Goal: Find specific page/section: Find specific page/section

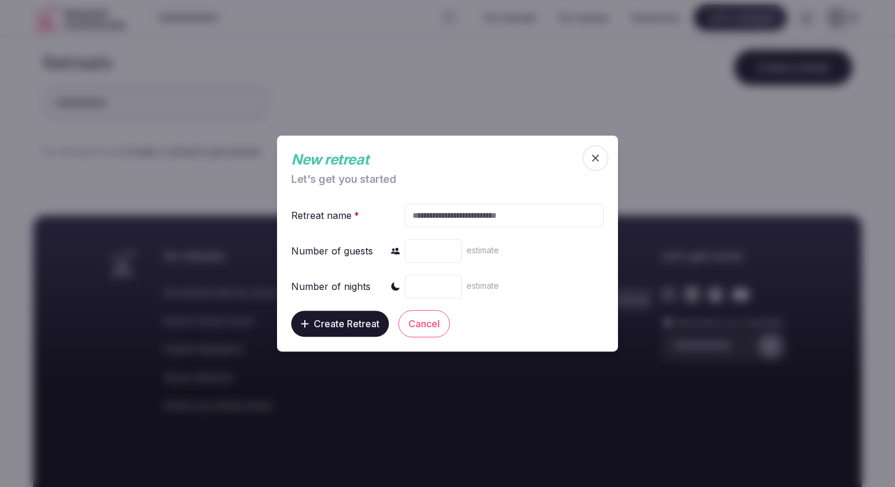
click at [437, 323] on button "Cancel" at bounding box center [423, 323] width 51 height 27
click at [594, 160] on icon "button" at bounding box center [595, 158] width 12 height 12
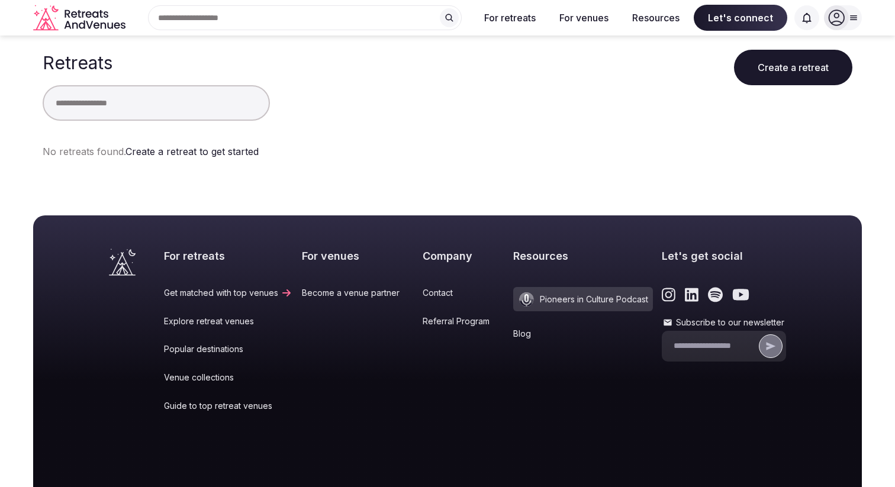
click at [847, 17] on div at bounding box center [836, 17] width 25 height 25
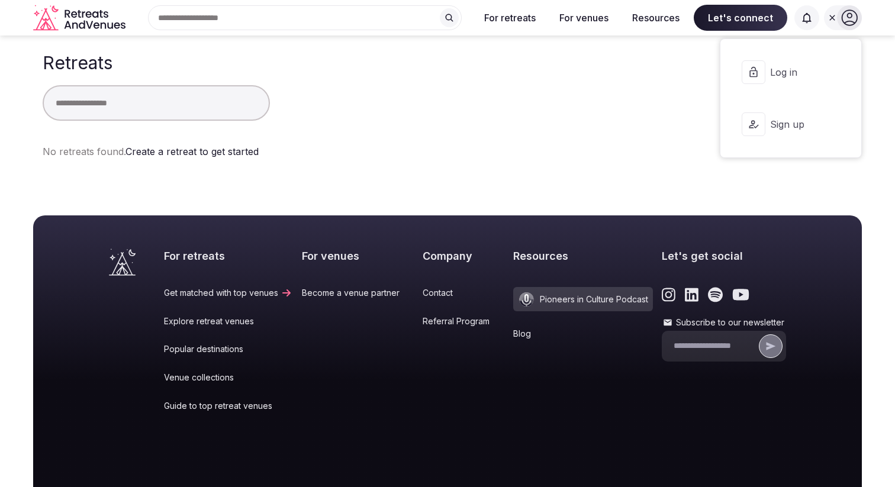
click at [778, 78] on span "Log in" at bounding box center [798, 72] width 57 height 13
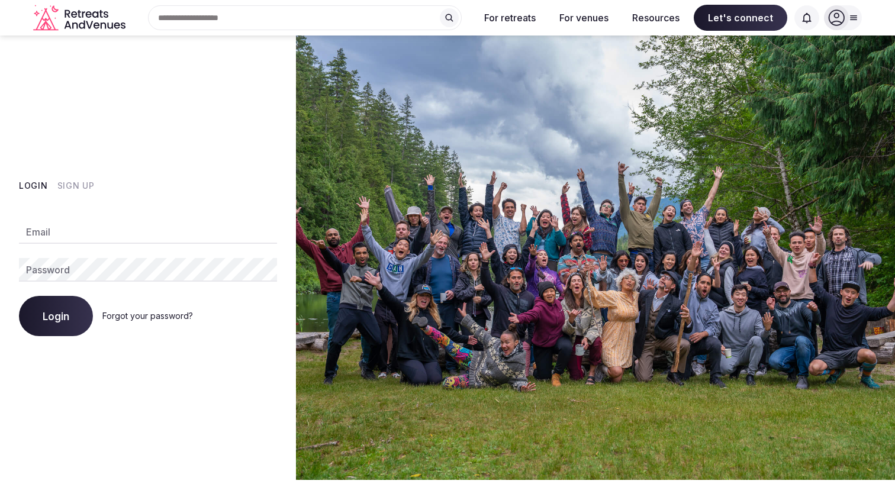
click at [93, 237] on input "Email" at bounding box center [148, 232] width 258 height 24
type input "**********"
click at [63, 329] on button "Login" at bounding box center [56, 316] width 74 height 40
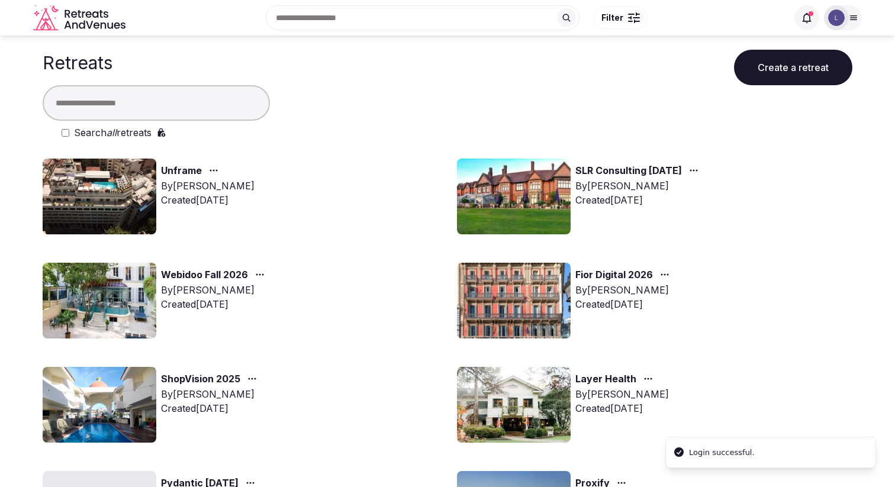
click at [180, 171] on link "Unframe" at bounding box center [181, 170] width 41 height 15
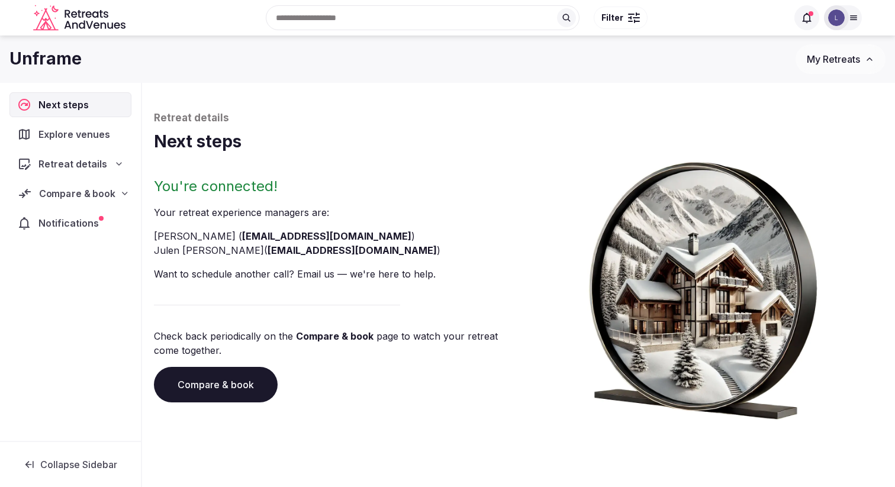
click at [96, 194] on span "Compare & book" at bounding box center [77, 193] width 76 height 14
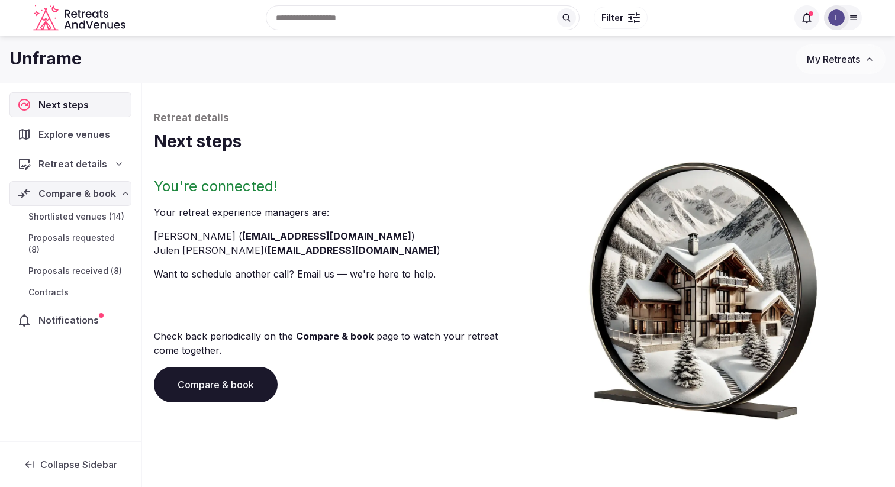
click at [83, 284] on link "Contracts" at bounding box center [70, 292] width 122 height 17
